Goal: Communication & Community: Answer question/provide support

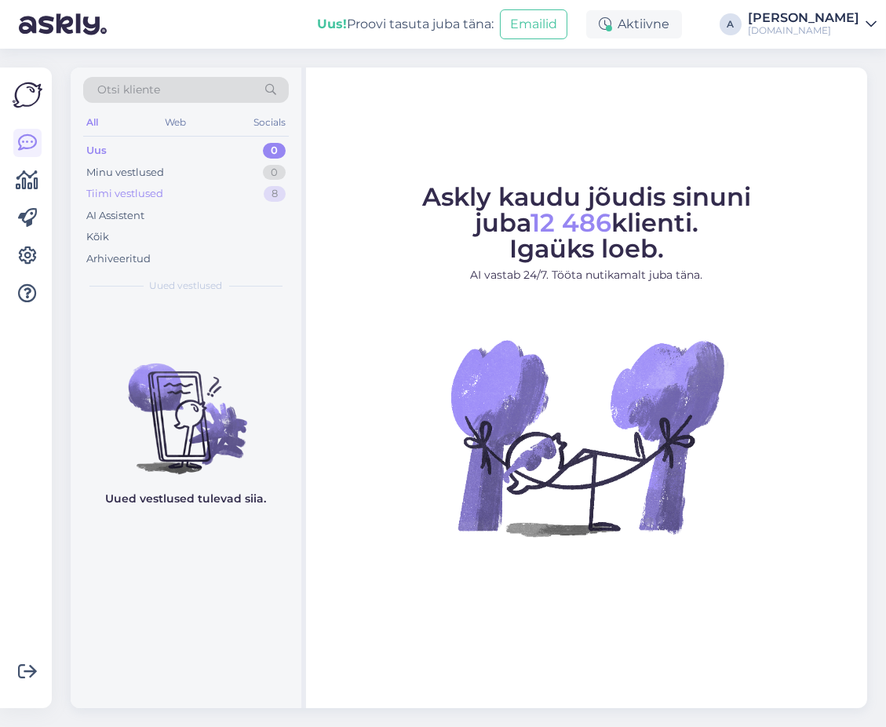
click at [184, 193] on div "Tiimi vestlused 8" at bounding box center [186, 194] width 206 height 22
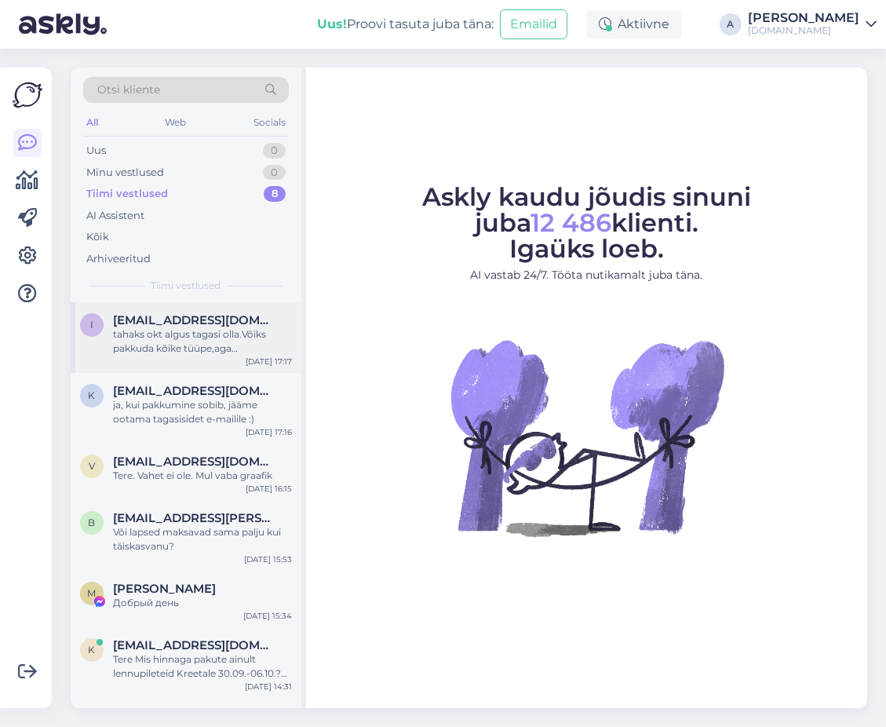
click at [286, 347] on div "tahaks okt algus tagasi olla.Võiks pakkuda kõike tüüpe,aga hommikusöök võiks vä…" at bounding box center [202, 341] width 179 height 28
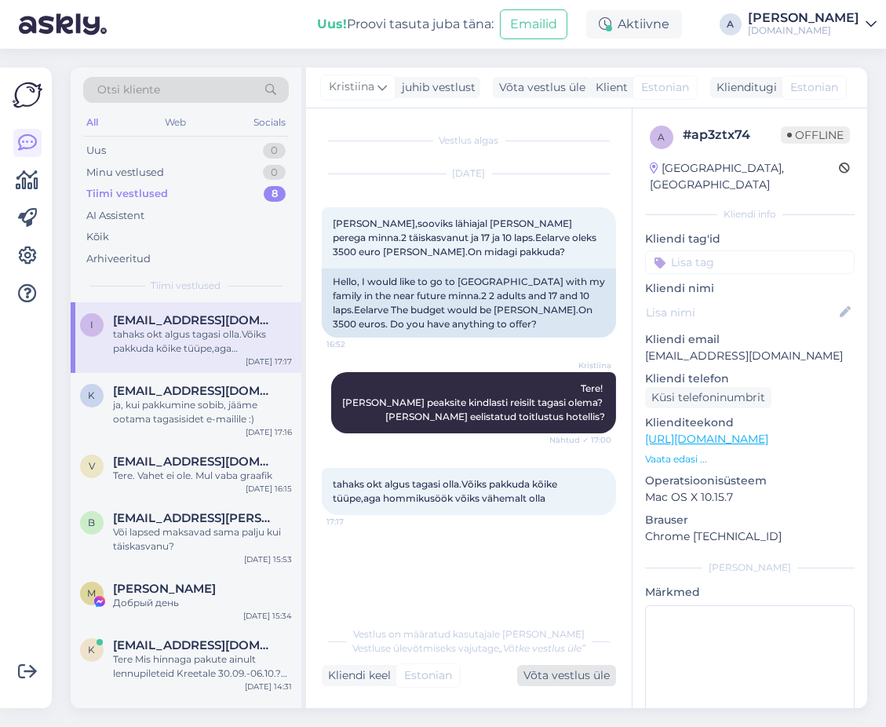
click at [549, 678] on div "Võta vestlus üle" at bounding box center [566, 675] width 99 height 21
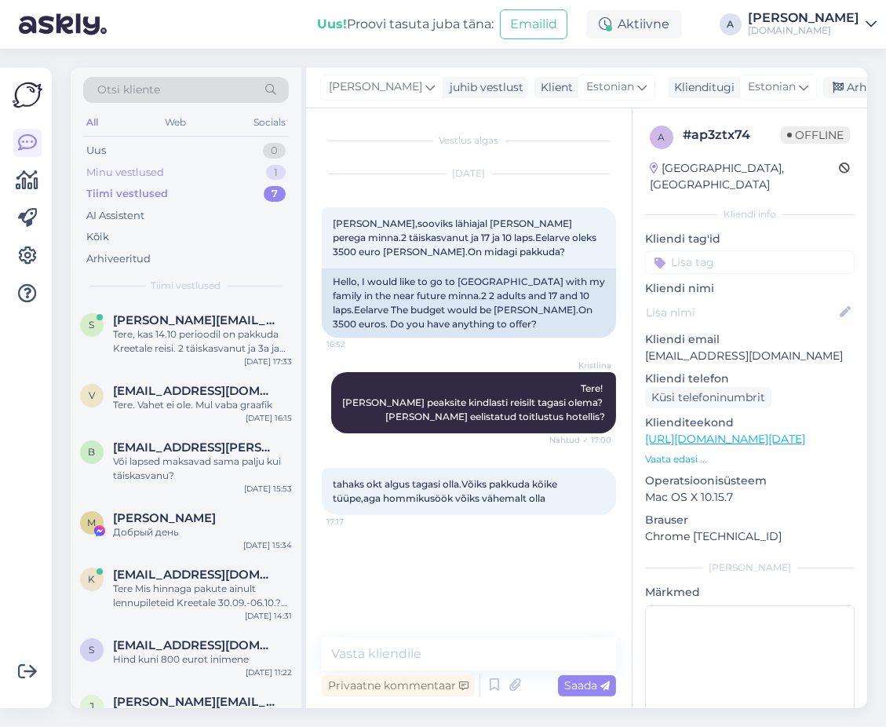
click at [259, 170] on div "Minu vestlused 1" at bounding box center [186, 173] width 206 height 22
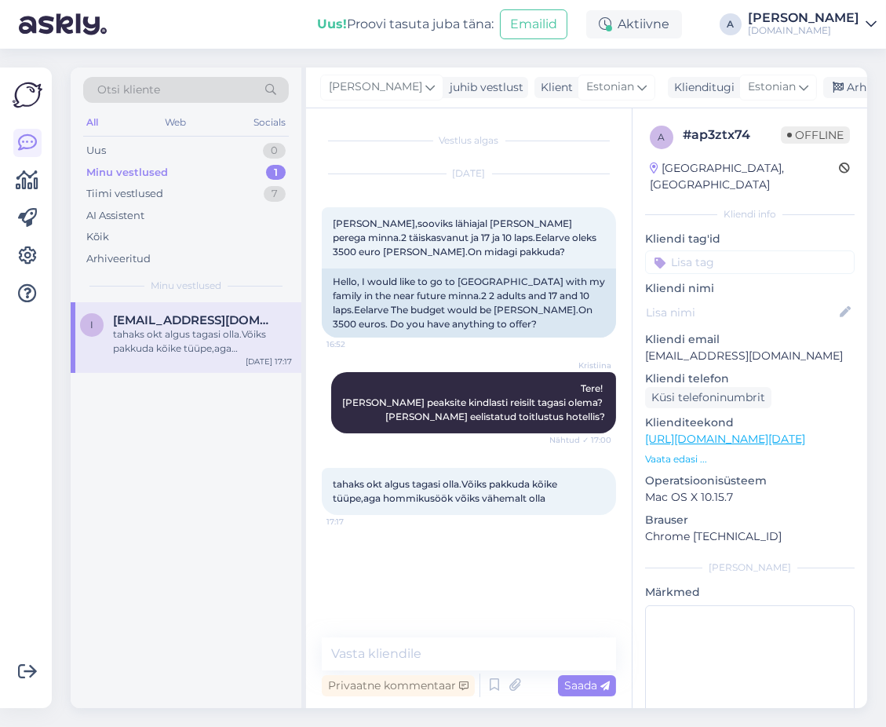
click at [210, 357] on div "i [EMAIL_ADDRESS][DOMAIN_NAME] tahaks okt algus tagasi olla.Võiks pakkuda kõike…" at bounding box center [186, 337] width 231 height 71
drag, startPoint x: 725, startPoint y: 341, endPoint x: 644, endPoint y: 337, distance: 80.9
click at [645, 348] on p "[EMAIL_ADDRESS][DOMAIN_NAME]" at bounding box center [750, 356] width 210 height 16
copy p "[EMAIL_ADDRESS][DOMAIN_NAME]"
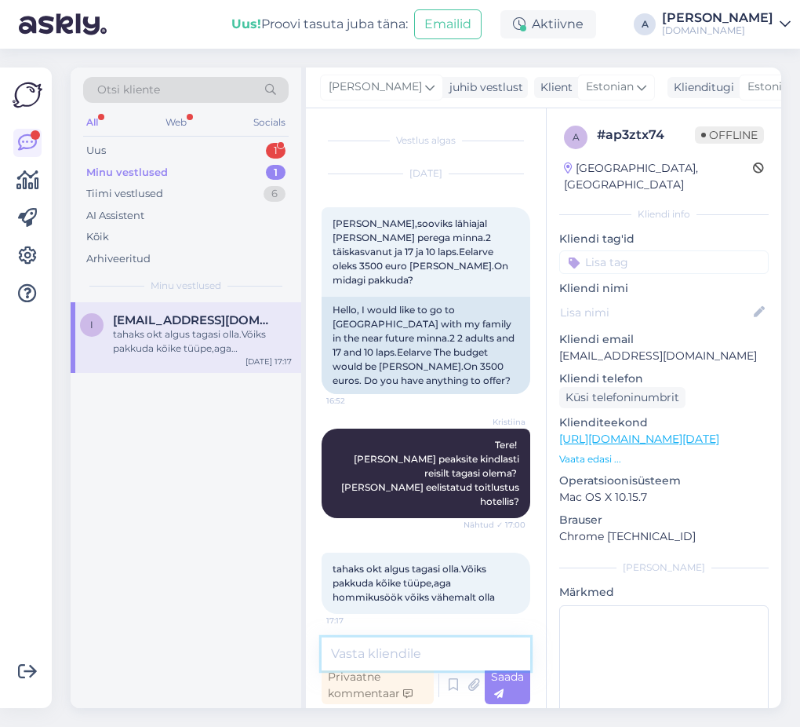
click at [438, 638] on textarea at bounding box center [426, 653] width 209 height 33
type textarea "Saatsin Teile pakkumised emailile :)"
